Goal: Information Seeking & Learning: Learn about a topic

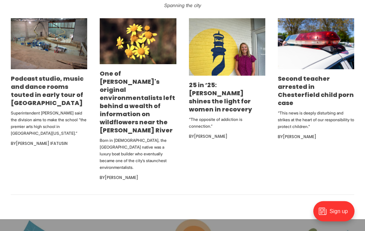
scroll to position [418, 0]
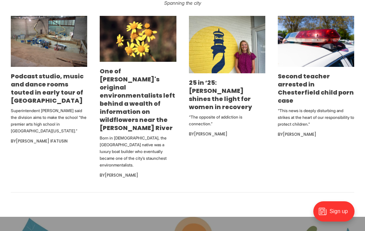
click at [22, 105] on link "Podcast studio, music and dance rooms touted in early tour of [GEOGRAPHIC_DATA]" at bounding box center [47, 88] width 73 height 33
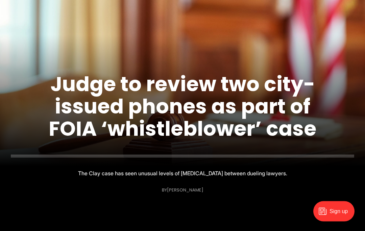
scroll to position [78, 0]
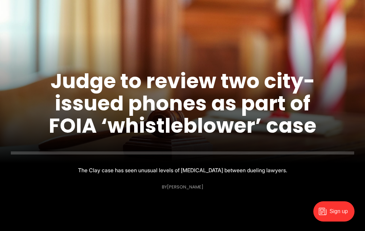
click at [84, 120] on link "Judge to review two city-issued phones as part of FOIA ‘whistleblower’ case" at bounding box center [183, 103] width 268 height 73
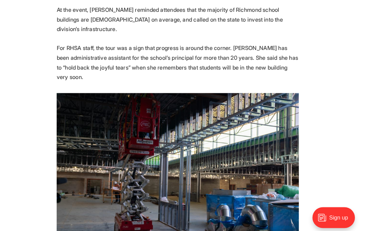
scroll to position [1249, 0]
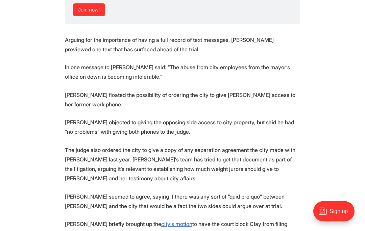
scroll to position [1041, 0]
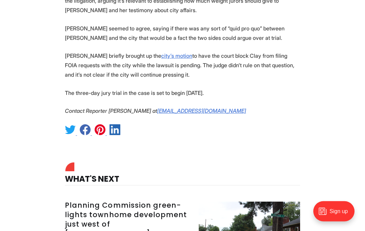
scroll to position [1209, 0]
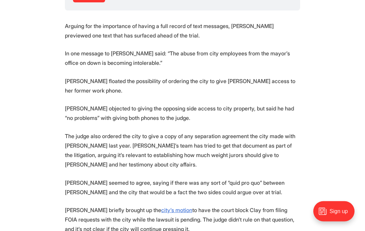
scroll to position [1035, 0]
